Goal: Transaction & Acquisition: Purchase product/service

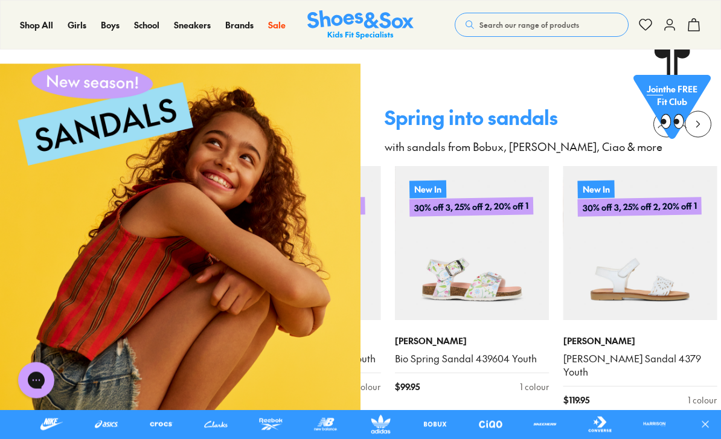
scroll to position [1180, 0]
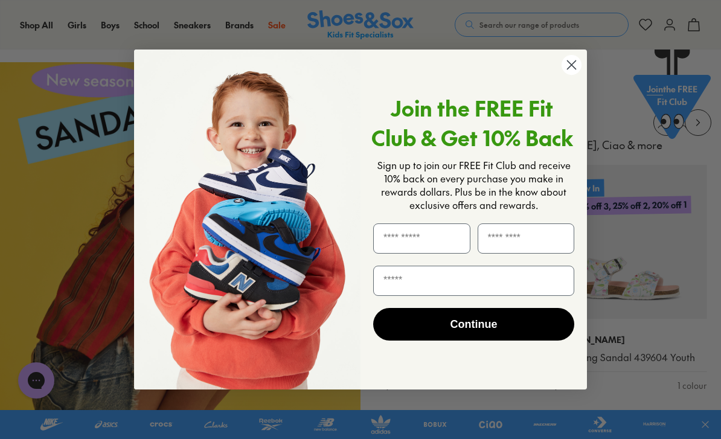
click at [556, 92] on div "Join the FREE Fit Club & Get 10% Back Sign up to join our FREE Fit Club and rec…" at bounding box center [470, 220] width 218 height 316
click at [577, 75] on circle "Close dialog" at bounding box center [572, 65] width 20 height 20
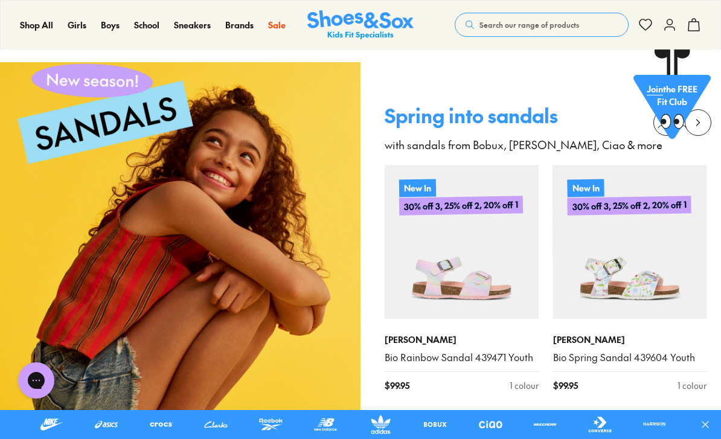
click at [280, 24] on span "Sale" at bounding box center [277, 25] width 18 height 12
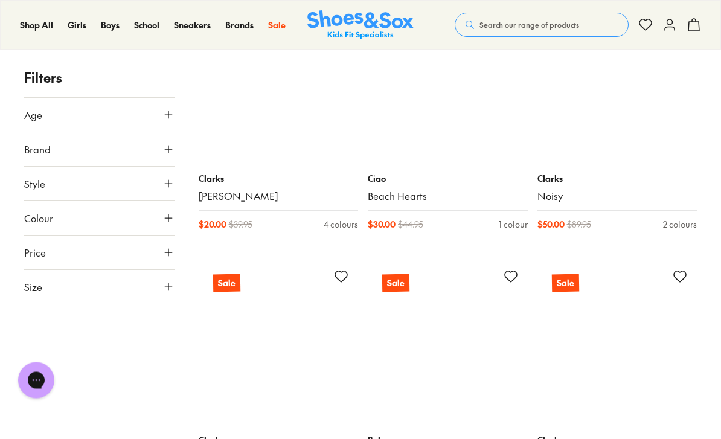
scroll to position [7842, 0]
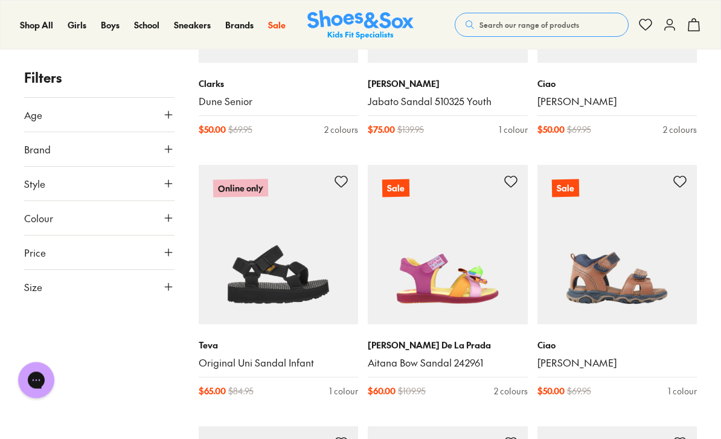
scroll to position [8461, 0]
click at [474, 265] on img at bounding box center [448, 244] width 160 height 160
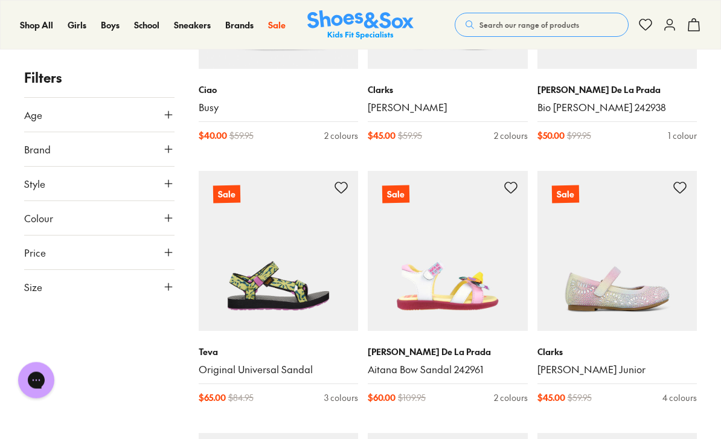
scroll to position [8980, 0]
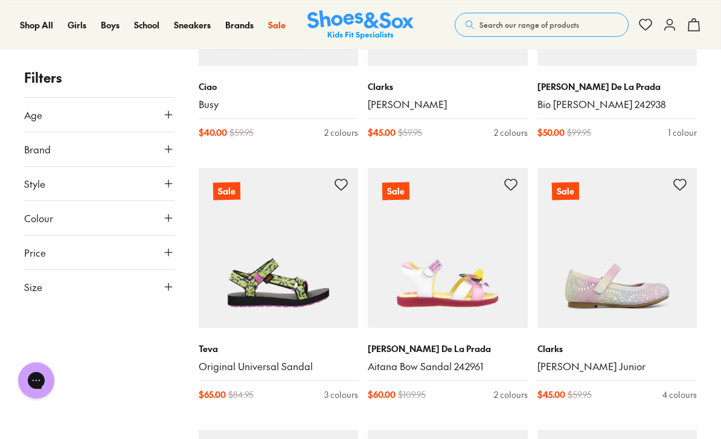
click at [442, 271] on img at bounding box center [448, 248] width 160 height 160
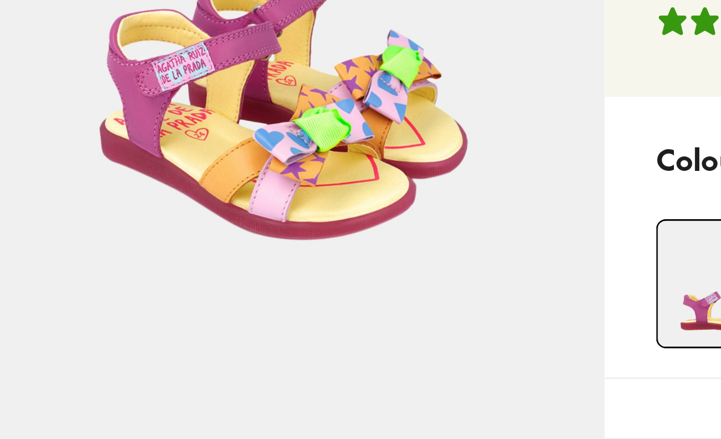
select select "*"
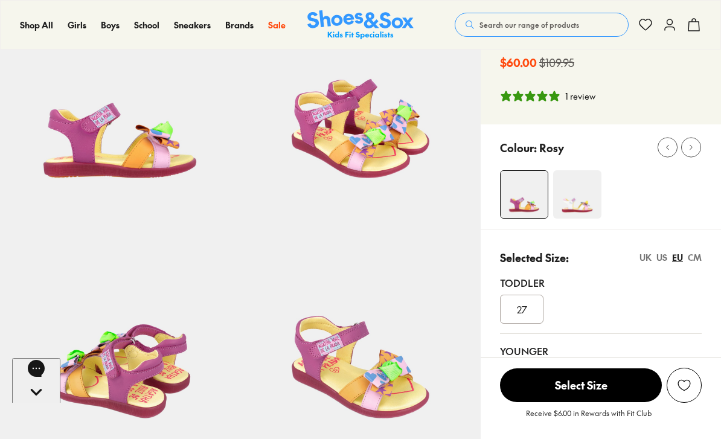
scroll to position [105, 0]
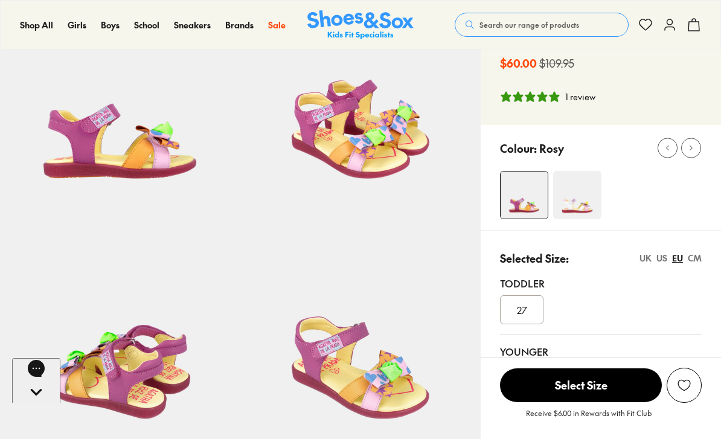
click at [647, 260] on div "UK" at bounding box center [646, 258] width 12 height 13
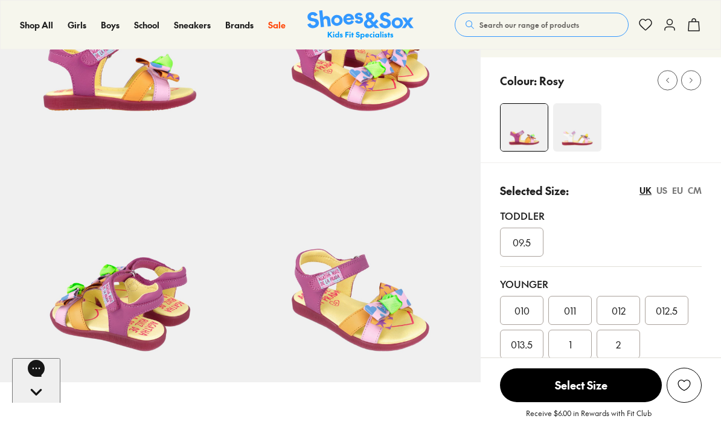
scroll to position [171, 0]
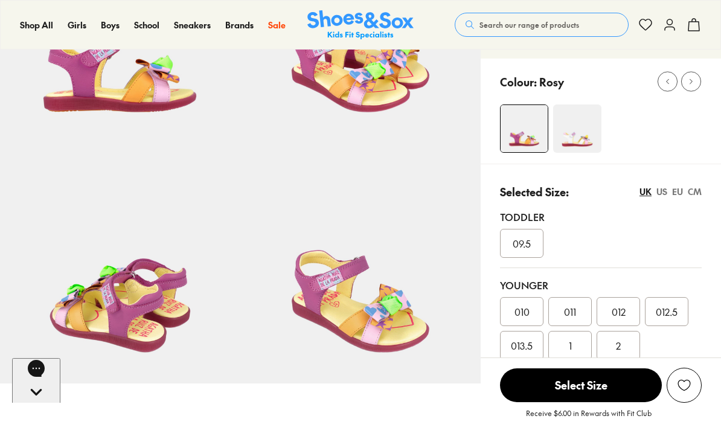
click at [662, 194] on div "US" at bounding box center [662, 192] width 11 height 13
click at [694, 192] on div "CM" at bounding box center [695, 192] width 14 height 13
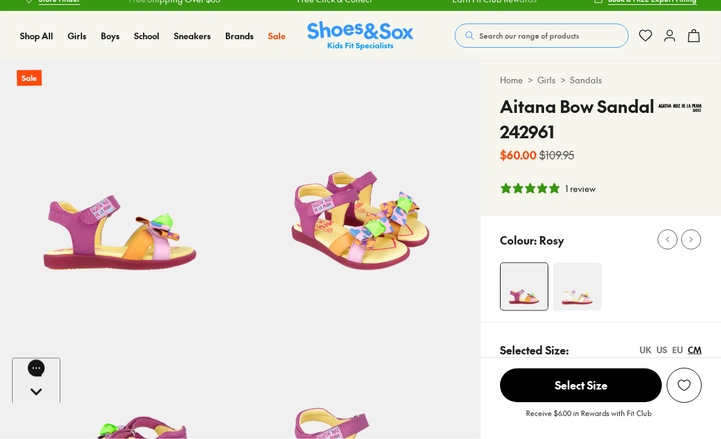
scroll to position [0, 0]
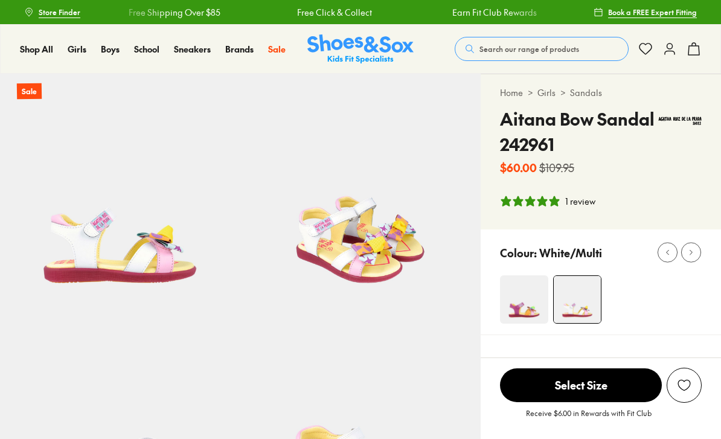
select select "*"
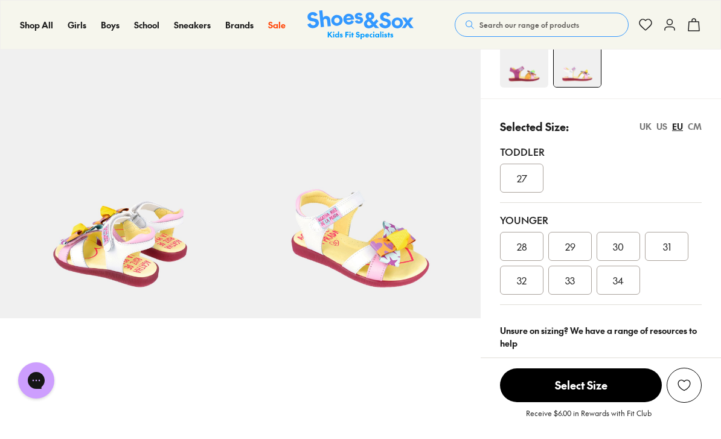
scroll to position [233, 0]
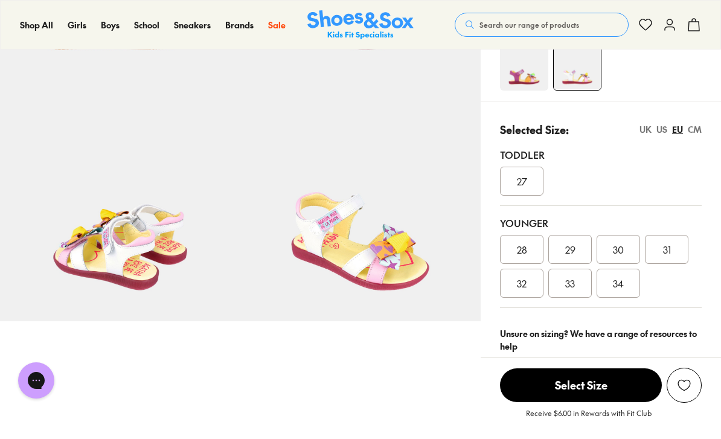
click at [644, 124] on div "UK" at bounding box center [646, 129] width 12 height 13
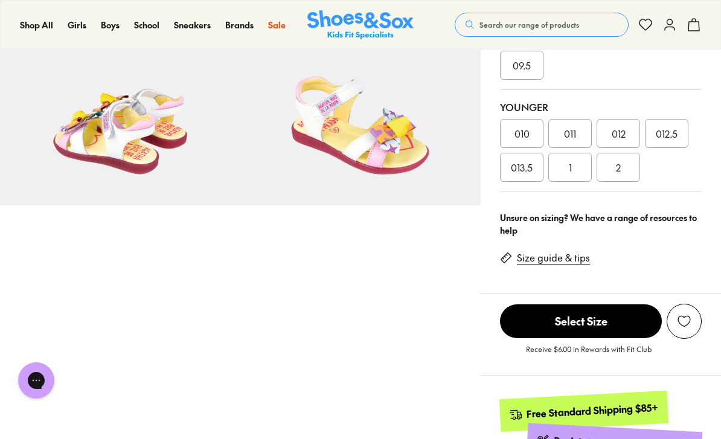
scroll to position [391, 0]
